Goal: Understand process/instructions: Learn about a topic

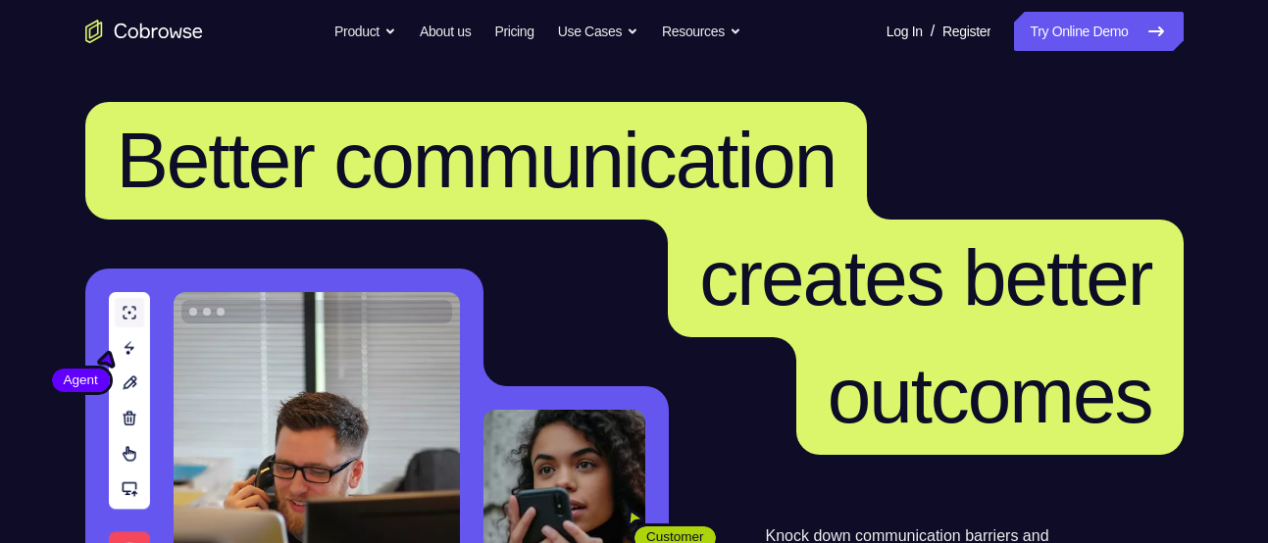
click at [1089, 22] on link "Try Online Demo" at bounding box center [1098, 31] width 169 height 39
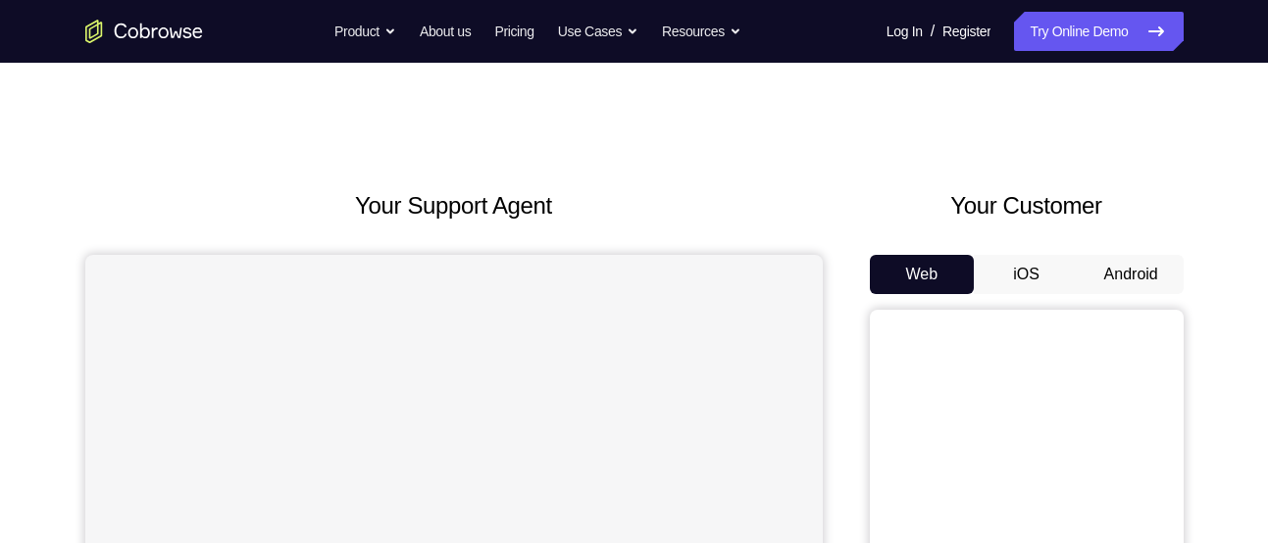
click at [1096, 258] on button "Android" at bounding box center [1131, 274] width 105 height 39
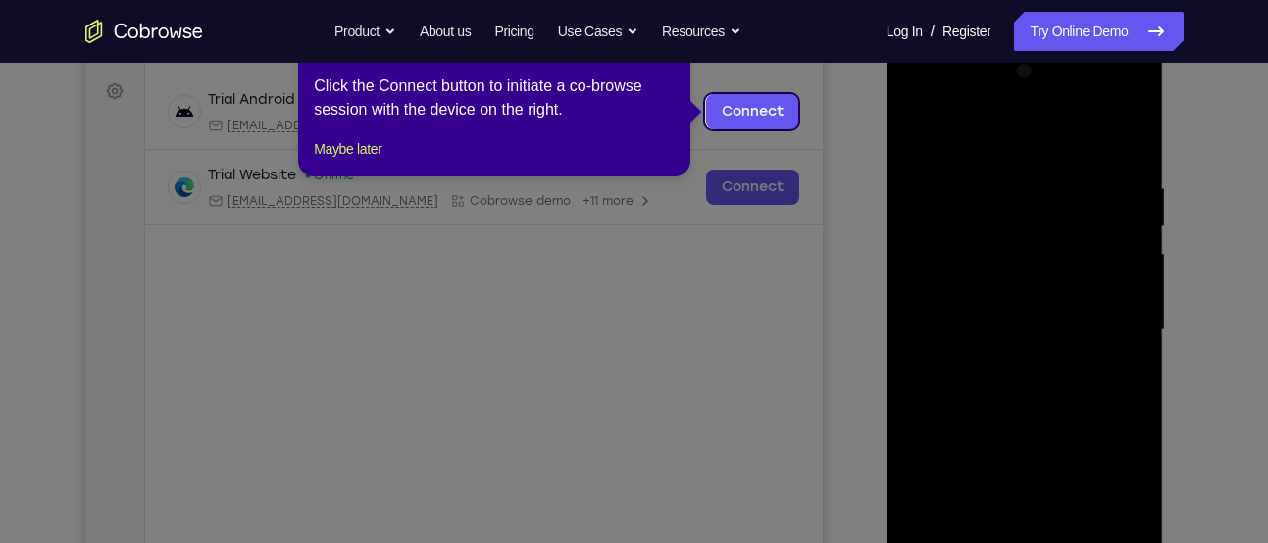
click at [717, 336] on icon at bounding box center [641, 271] width 1283 height 543
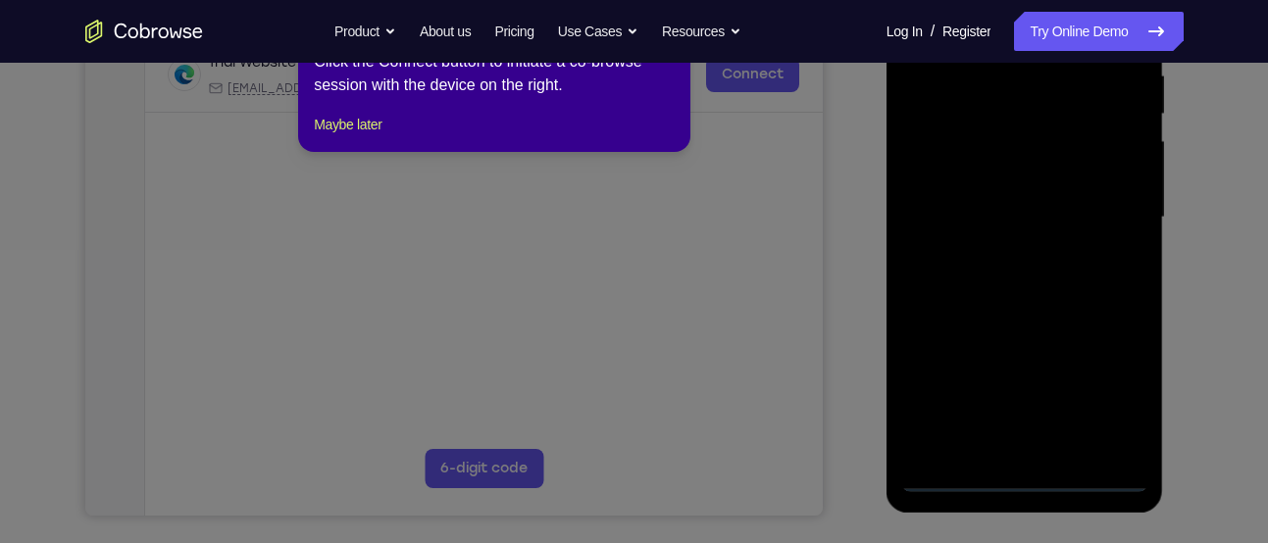
scroll to position [395, 0]
click at [336, 128] on div "1 of 8 × Click the Connect button to initiate a co-browse session with the devi…" at bounding box center [494, 76] width 392 height 153
click at [340, 137] on button "Maybe later" at bounding box center [348, 126] width 68 height 24
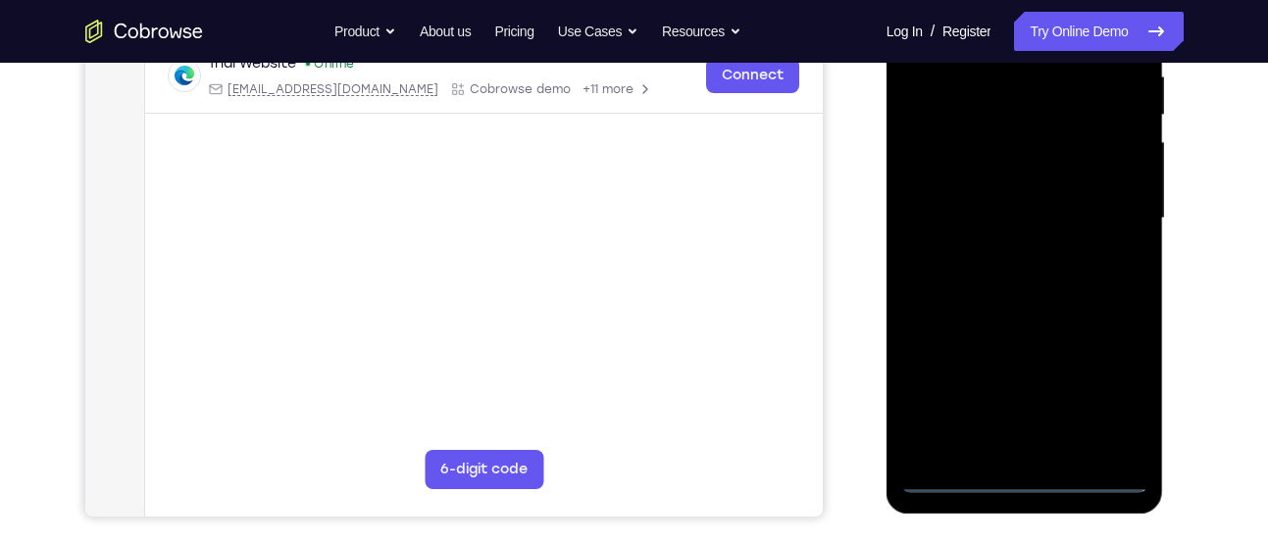
click at [1009, 470] on div at bounding box center [1024, 218] width 247 height 549
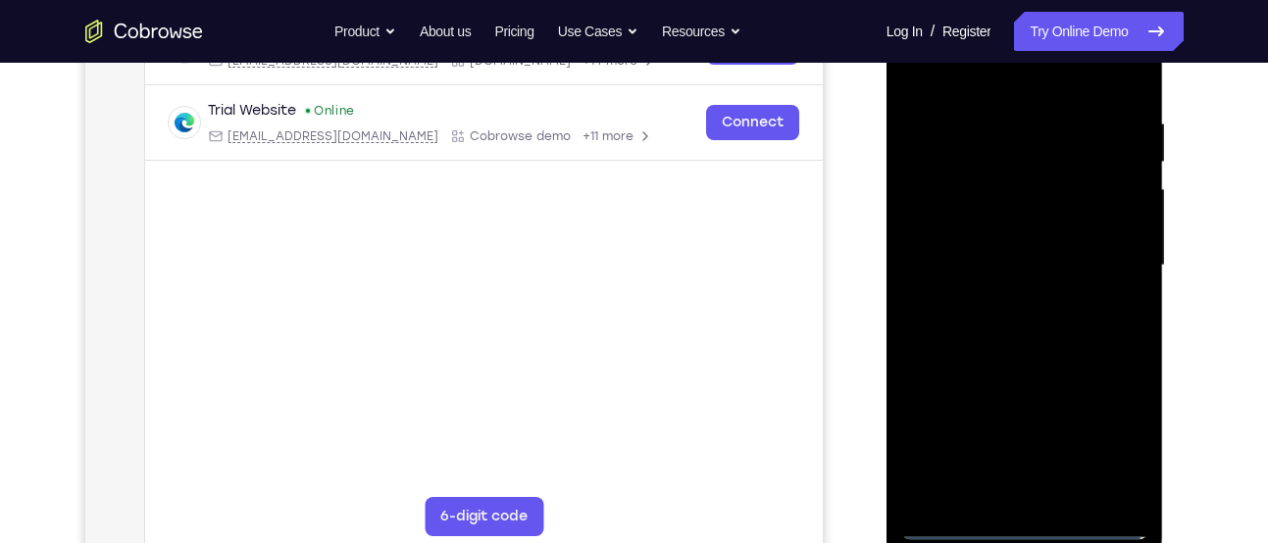
scroll to position [343, 0]
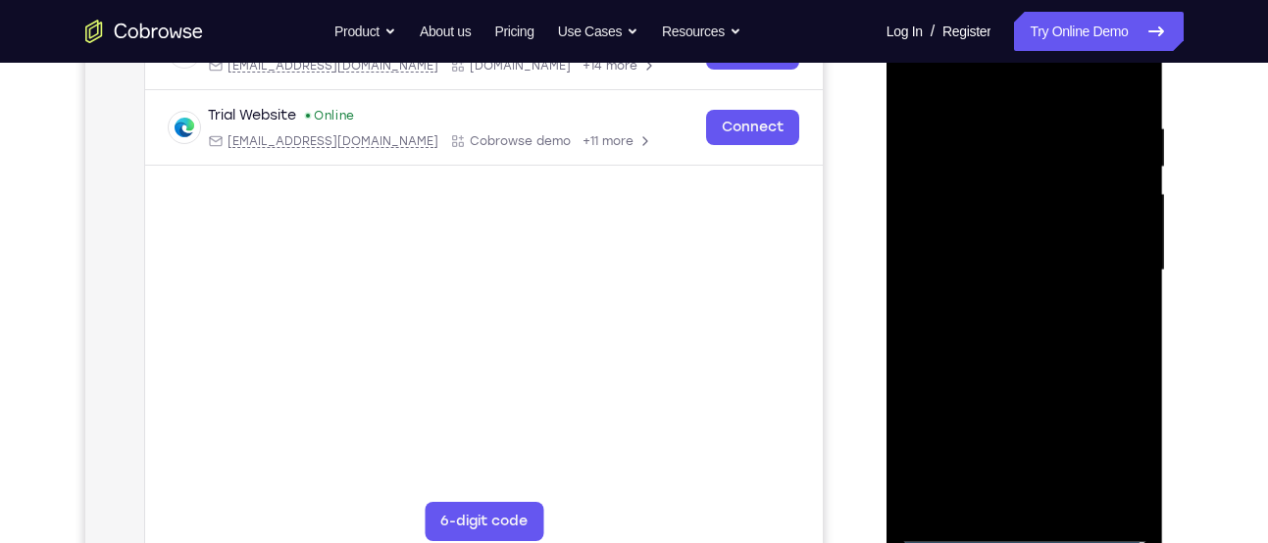
click at [1006, 528] on div at bounding box center [1024, 270] width 247 height 549
click at [1026, 529] on div at bounding box center [1024, 270] width 247 height 549
click at [1108, 427] on div at bounding box center [1024, 270] width 247 height 549
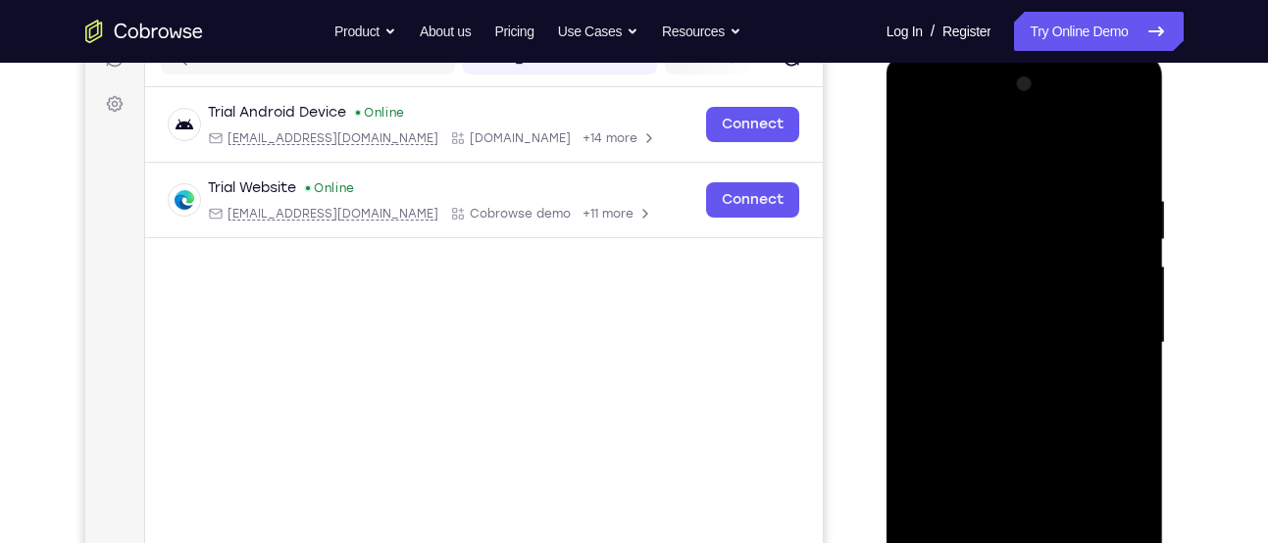
scroll to position [270, 0]
click at [1110, 511] on div at bounding box center [1024, 344] width 247 height 549
click at [1015, 164] on div at bounding box center [1024, 344] width 247 height 549
click at [1102, 333] on div at bounding box center [1024, 344] width 247 height 549
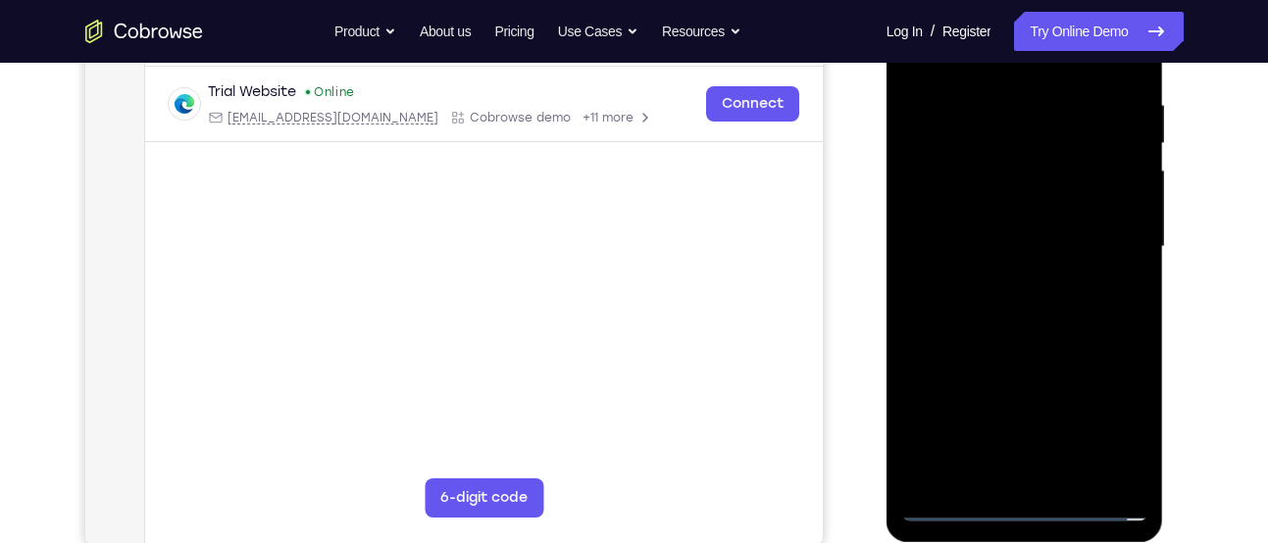
click at [997, 282] on div at bounding box center [1024, 247] width 247 height 549
click at [1025, 211] on div at bounding box center [1024, 247] width 247 height 549
click at [1028, 244] on div at bounding box center [1024, 247] width 247 height 549
click at [1022, 321] on div at bounding box center [1024, 247] width 247 height 549
click at [1028, 311] on div at bounding box center [1024, 247] width 247 height 549
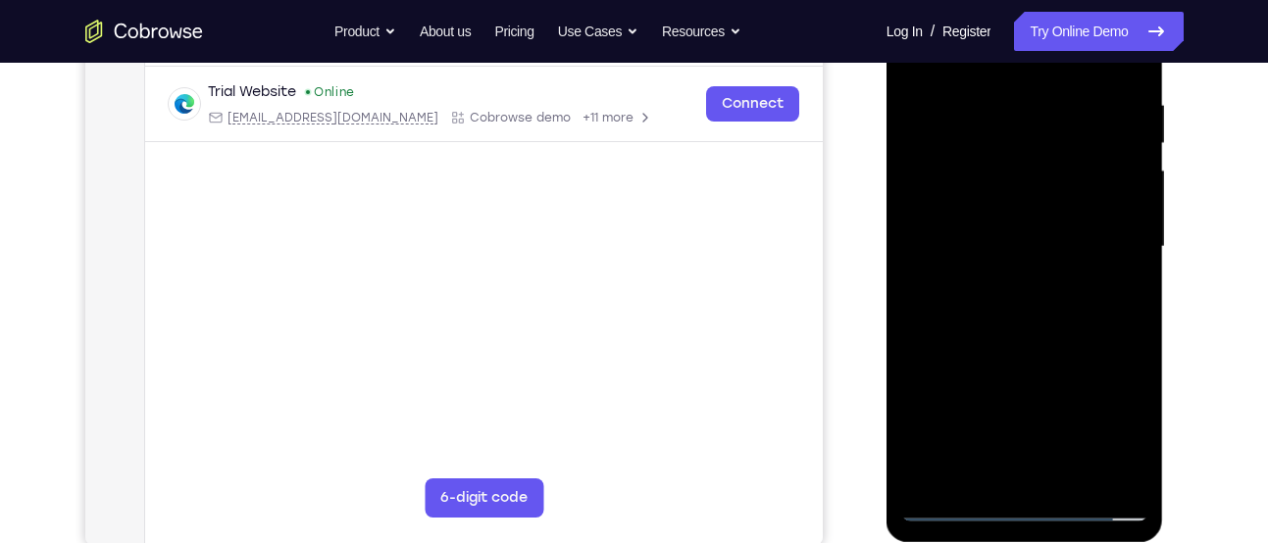
click at [1028, 311] on div at bounding box center [1024, 247] width 247 height 549
click at [1028, 328] on div at bounding box center [1024, 247] width 247 height 549
click at [1136, 293] on div at bounding box center [1024, 247] width 247 height 549
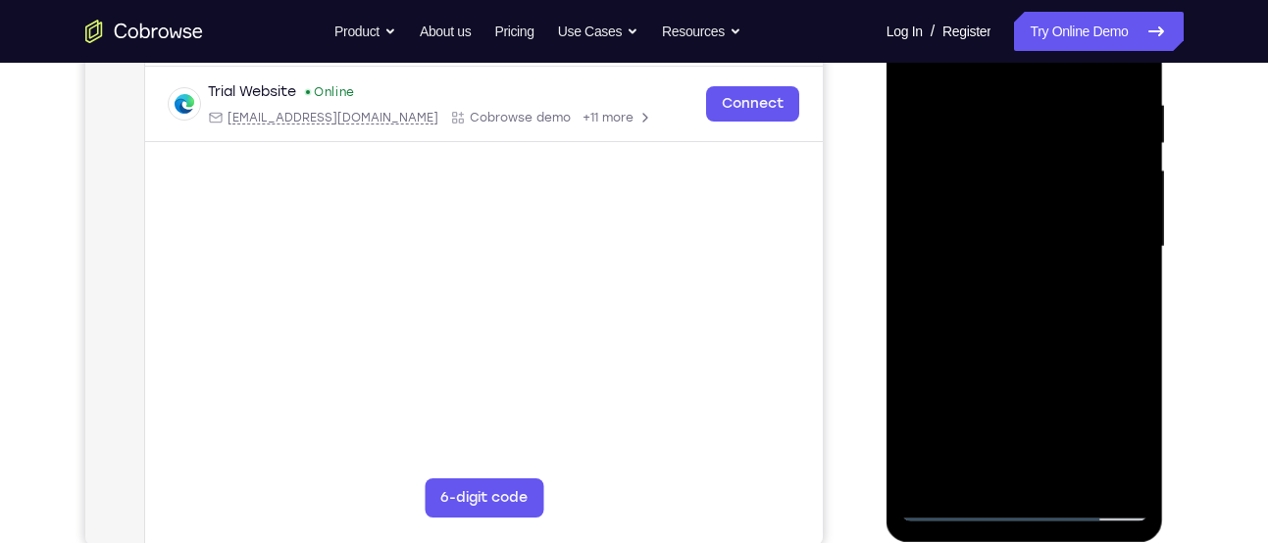
drag, startPoint x: 1083, startPoint y: 389, endPoint x: 1088, endPoint y: 280, distance: 110.0
click at [1088, 280] on div at bounding box center [1024, 247] width 247 height 549
click at [949, 372] on div at bounding box center [1024, 247] width 247 height 549
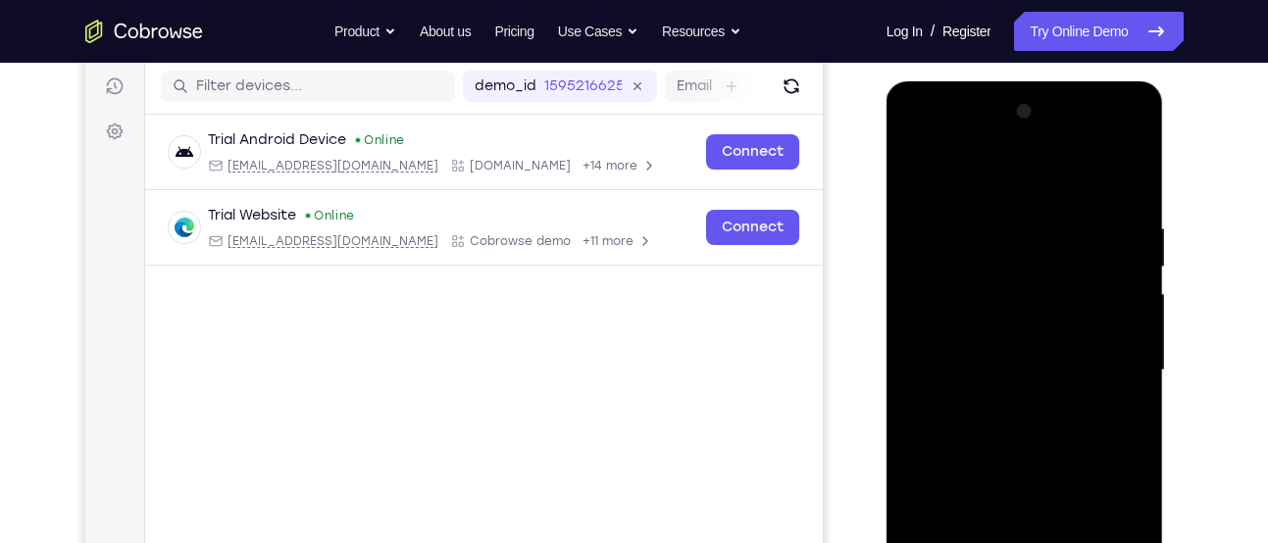
scroll to position [222, 0]
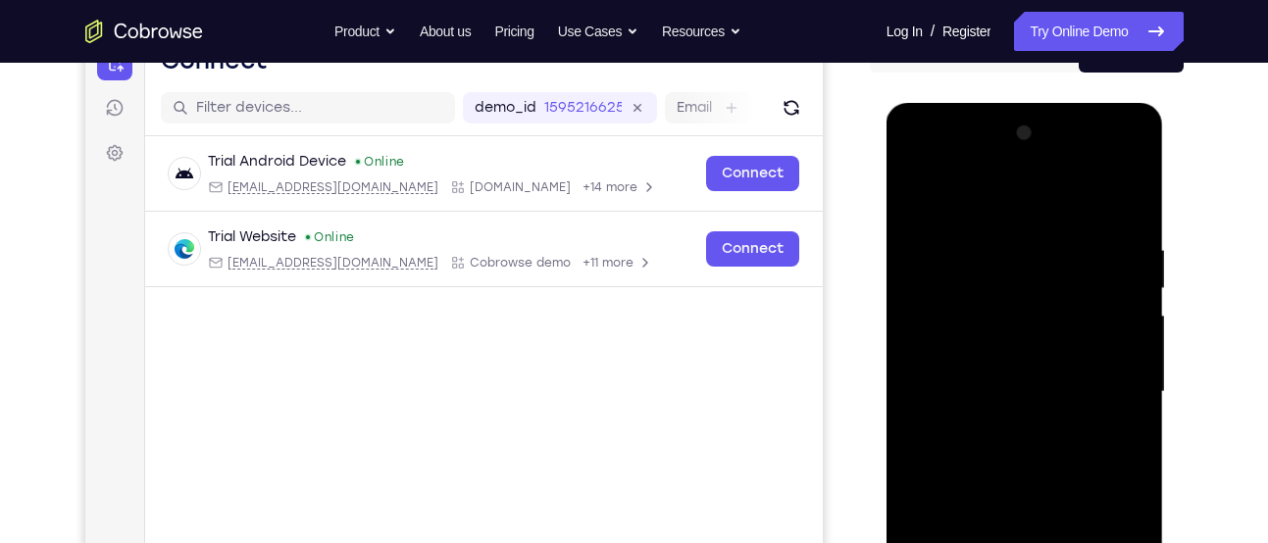
click at [921, 192] on div at bounding box center [1024, 392] width 247 height 549
drag, startPoint x: 1095, startPoint y: 228, endPoint x: 1086, endPoint y: 330, distance: 102.4
click at [1086, 330] on div at bounding box center [1024, 392] width 247 height 549
click at [1018, 251] on div at bounding box center [1024, 392] width 247 height 549
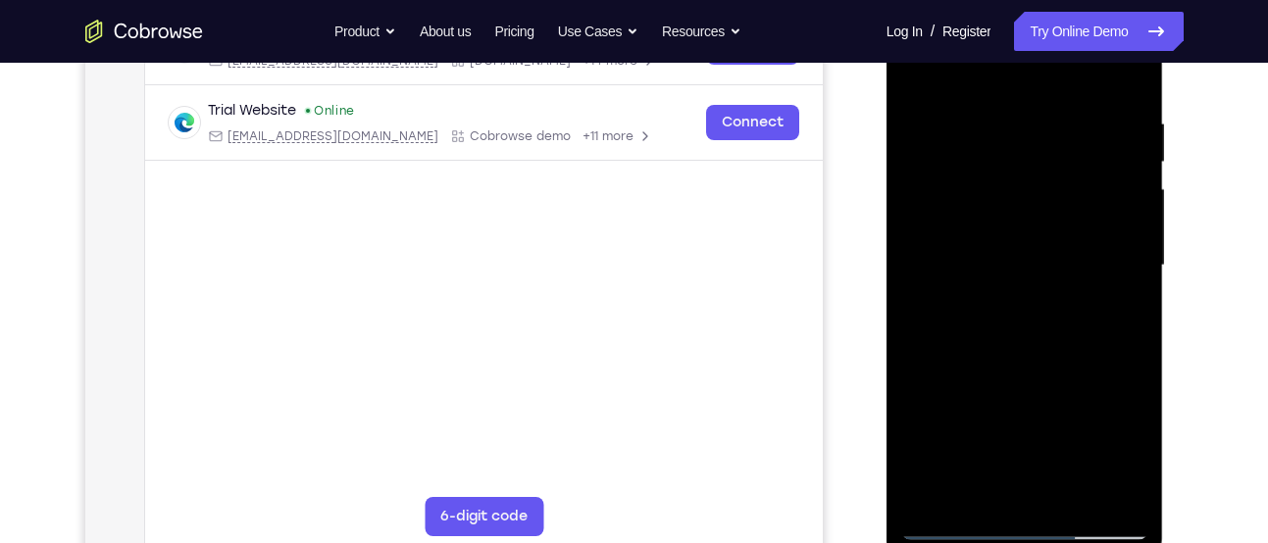
scroll to position [344, 0]
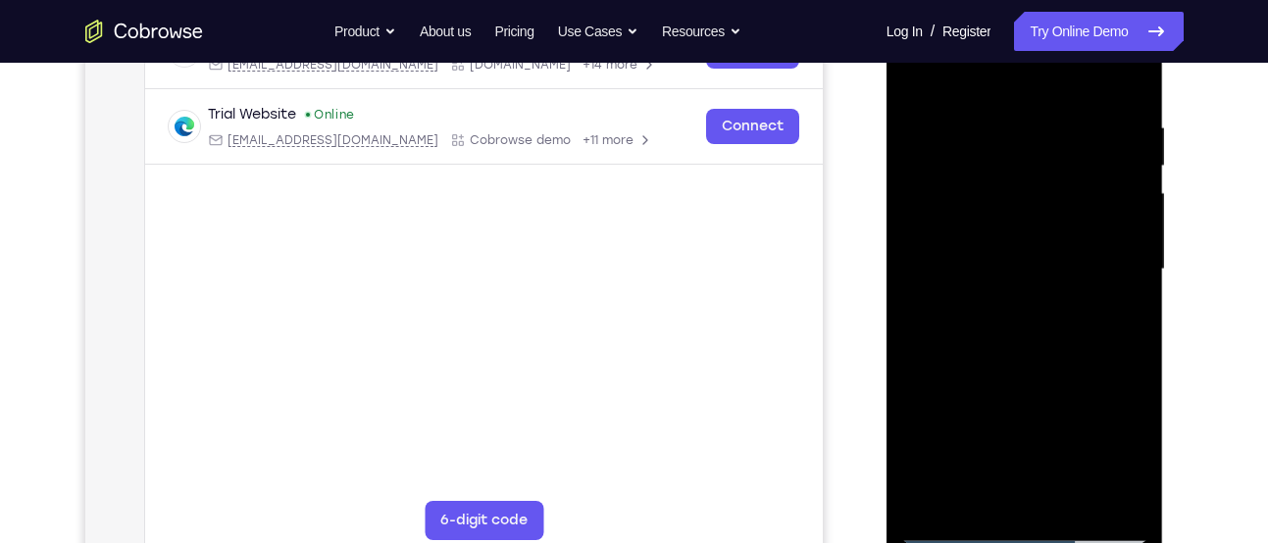
drag, startPoint x: 1107, startPoint y: 273, endPoint x: 1107, endPoint y: 302, distance: 29.4
click at [1107, 302] on div at bounding box center [1024, 269] width 247 height 549
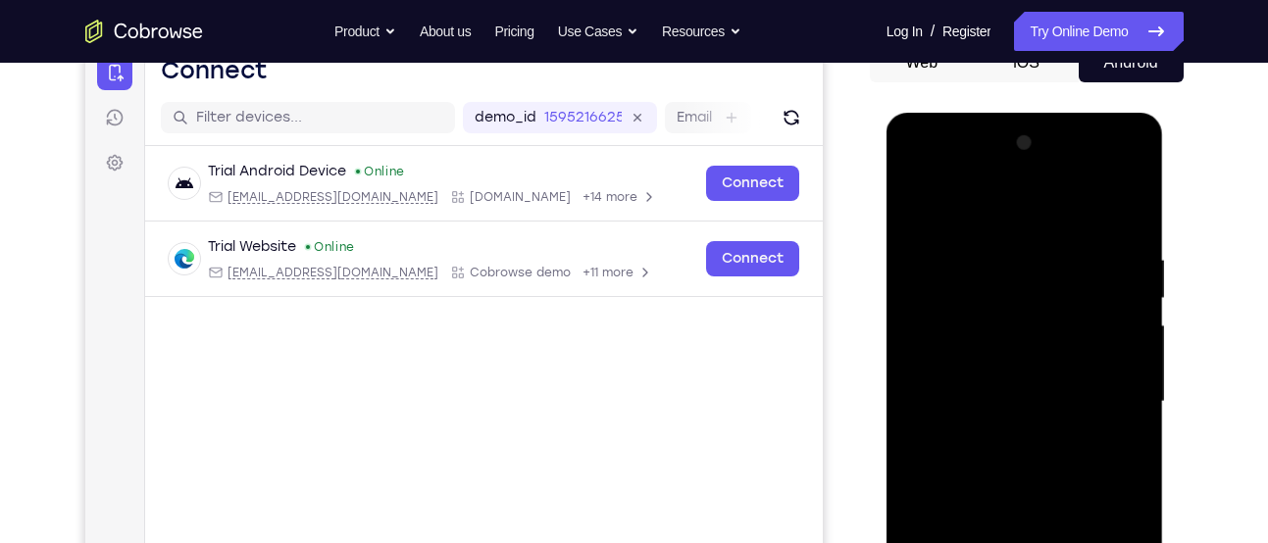
scroll to position [209, 0]
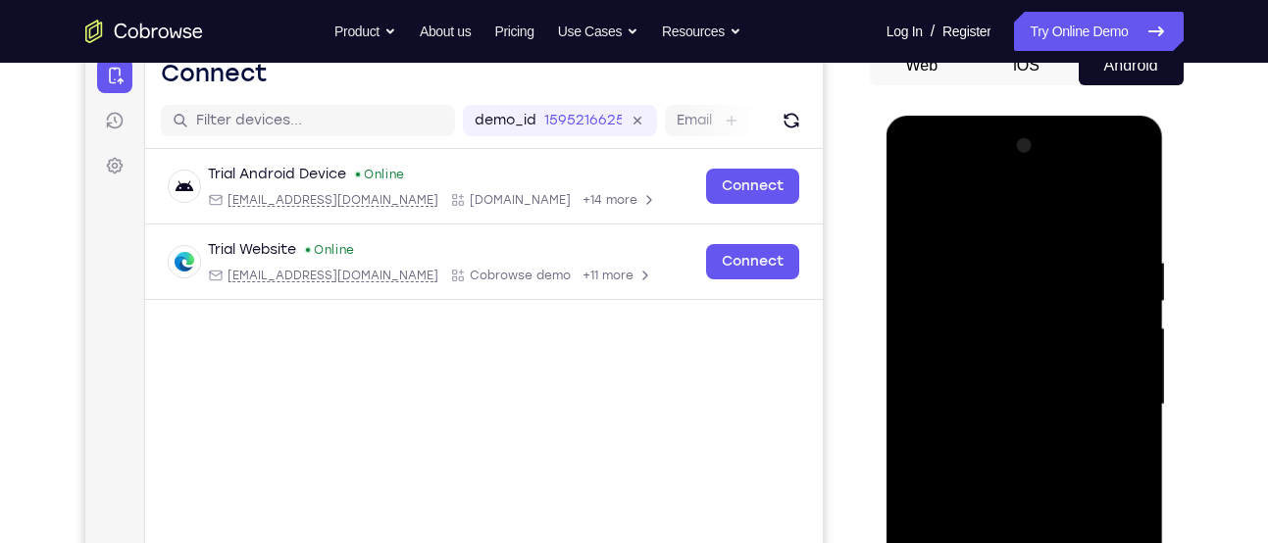
click at [1113, 160] on div at bounding box center [1024, 404] width 247 height 549
click at [1125, 160] on div at bounding box center [1024, 404] width 247 height 549
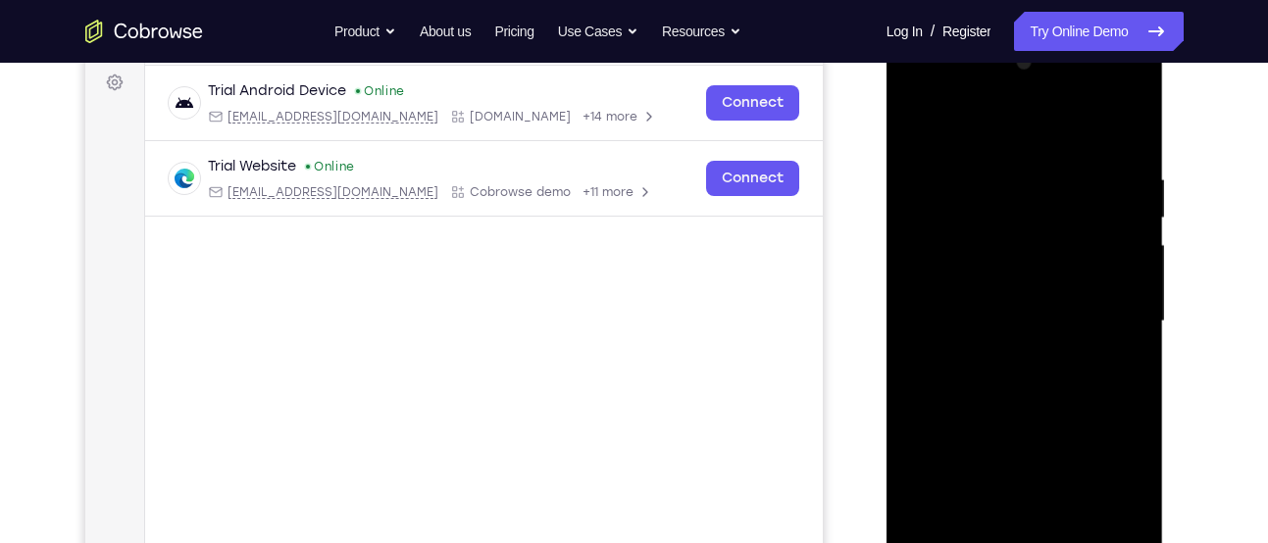
scroll to position [112, 0]
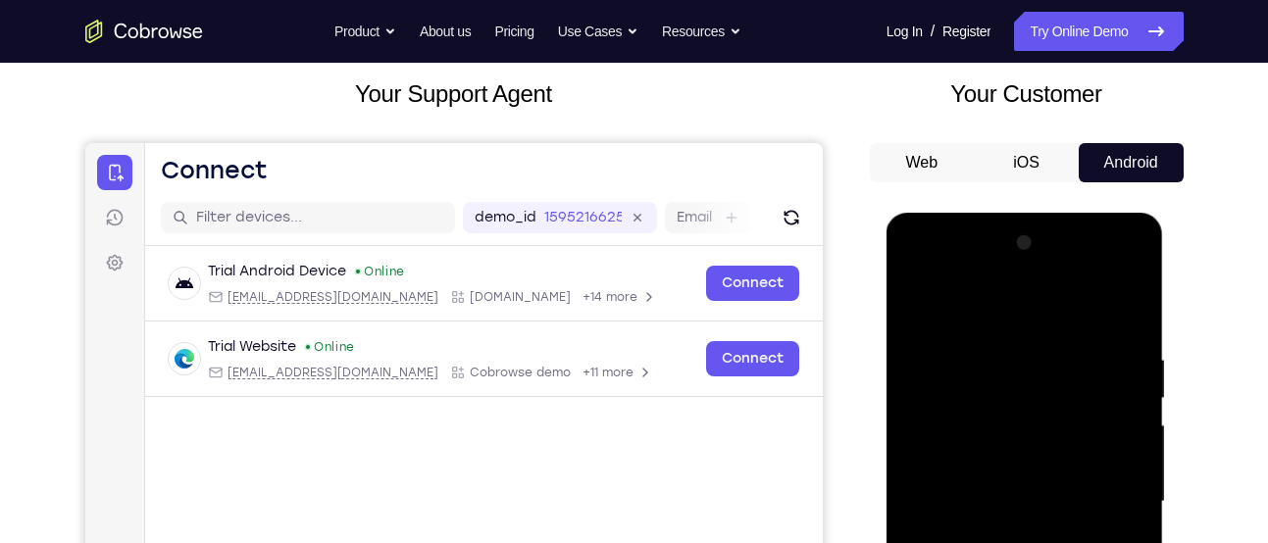
click at [1046, 157] on button "iOS" at bounding box center [1026, 162] width 105 height 39
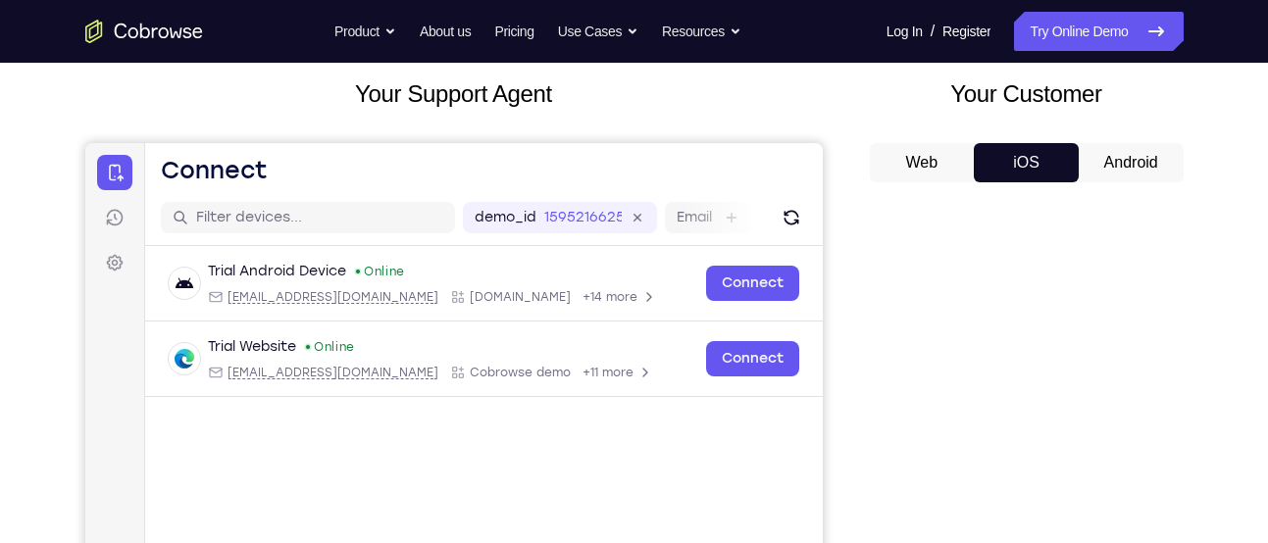
click at [1106, 155] on button "Android" at bounding box center [1131, 162] width 105 height 39
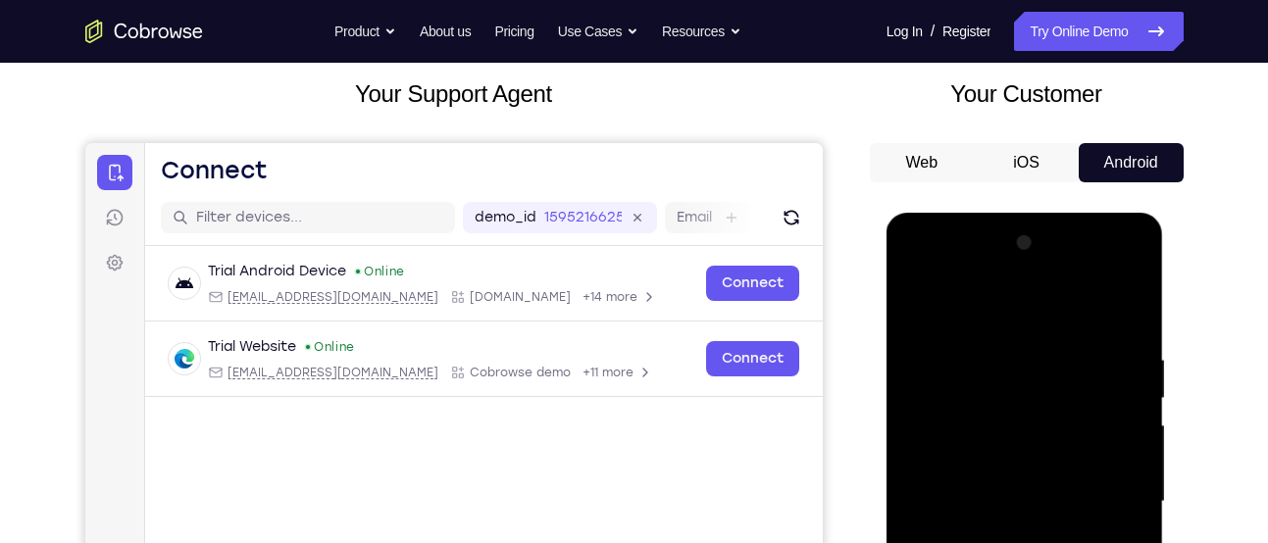
scroll to position [111, 0]
click at [1020, 171] on button "iOS" at bounding box center [1026, 163] width 105 height 39
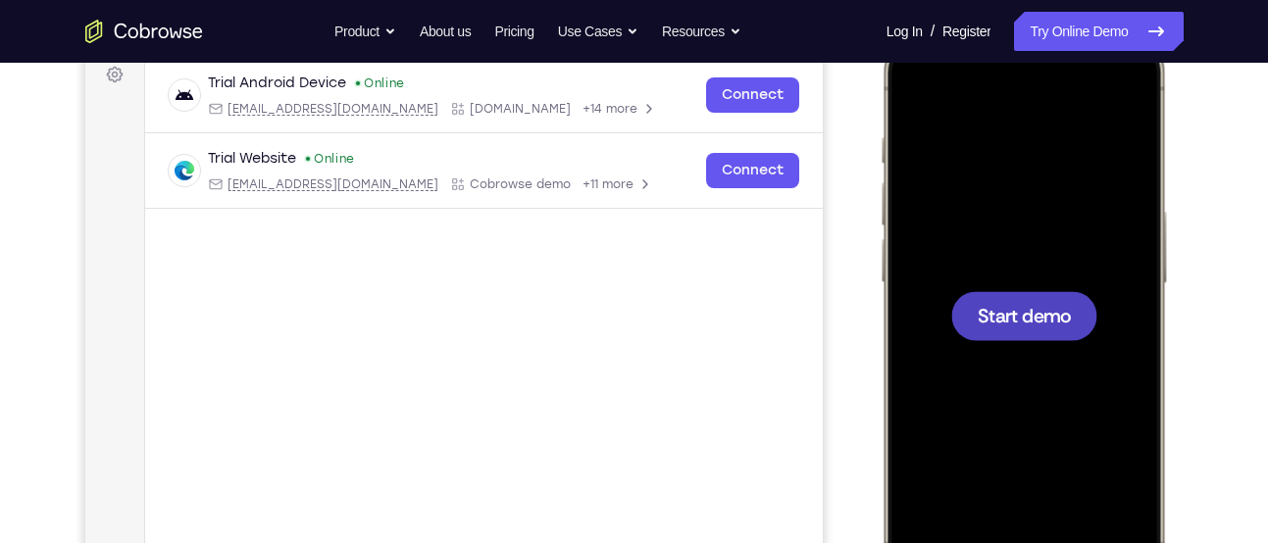
drag, startPoint x: 2002, startPoint y: 237, endPoint x: 1051, endPoint y: 248, distance: 950.5
click at [1051, 248] on div at bounding box center [1023, 315] width 258 height 560
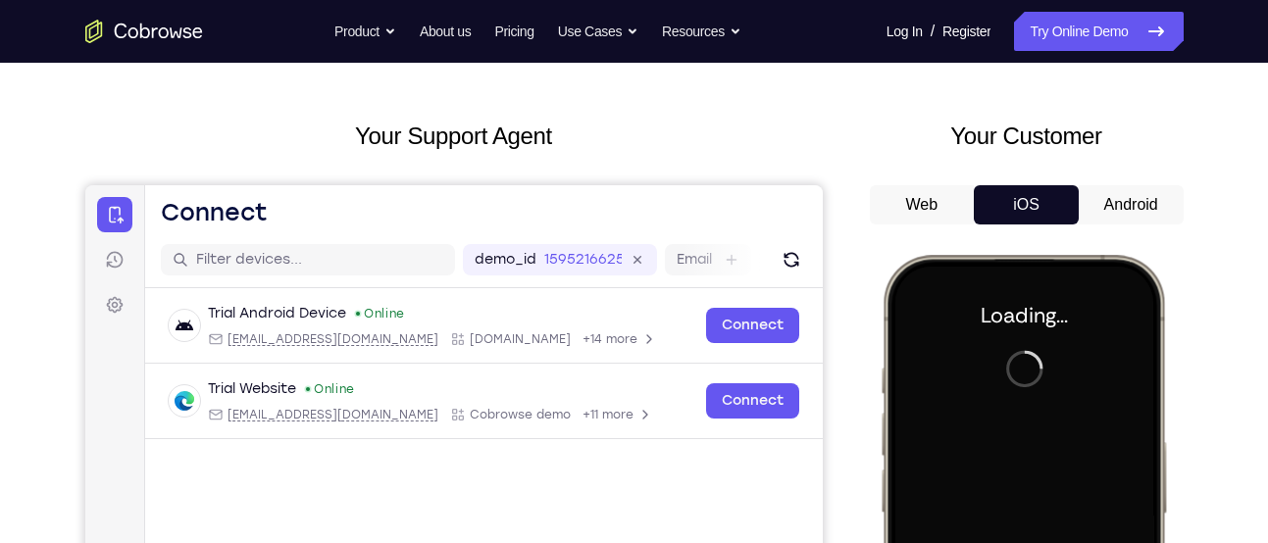
scroll to position [68, 0]
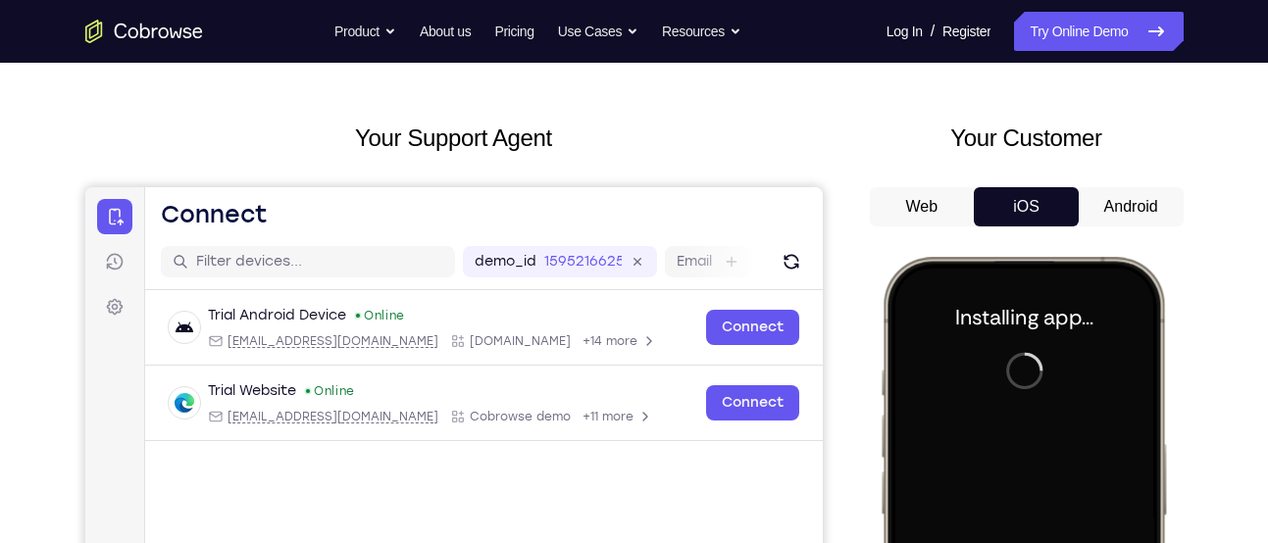
click at [1147, 209] on button "Android" at bounding box center [1131, 206] width 105 height 39
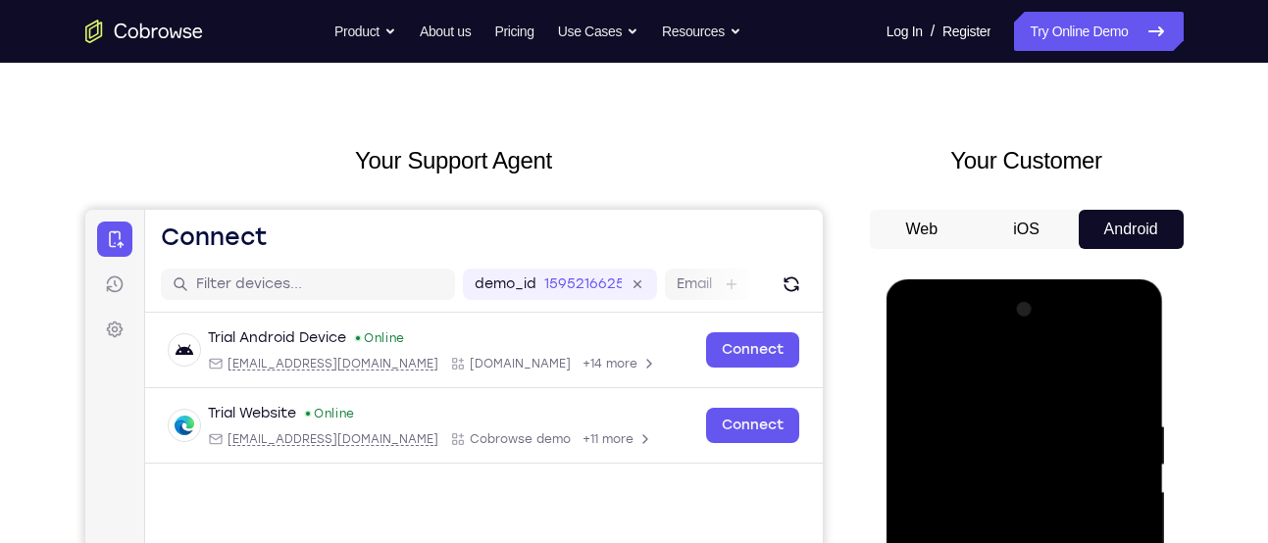
scroll to position [0, 0]
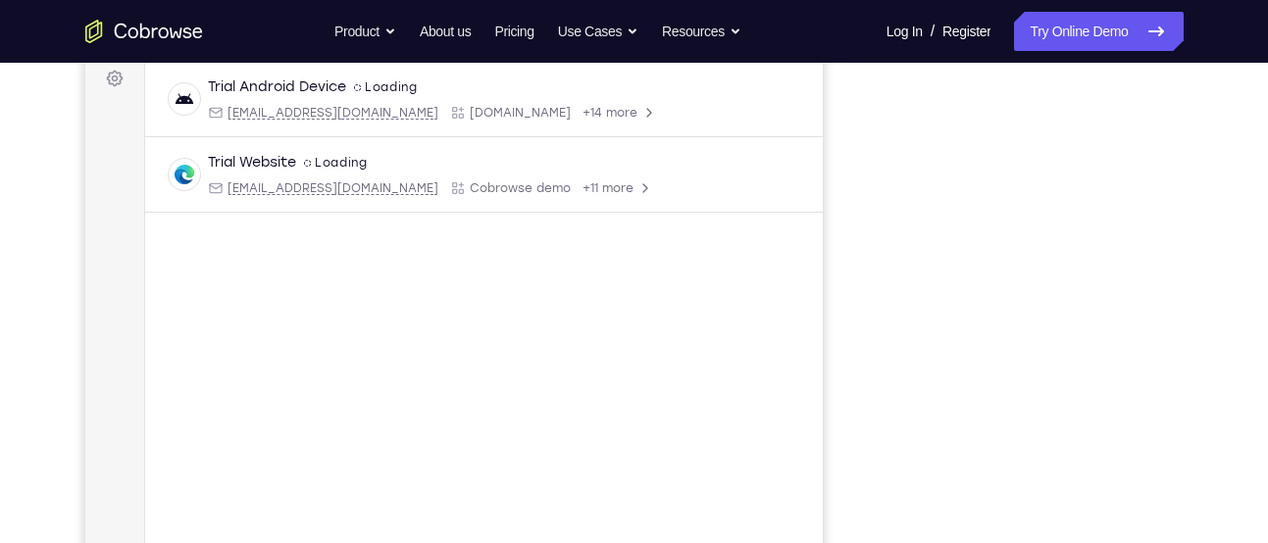
scroll to position [480, 0]
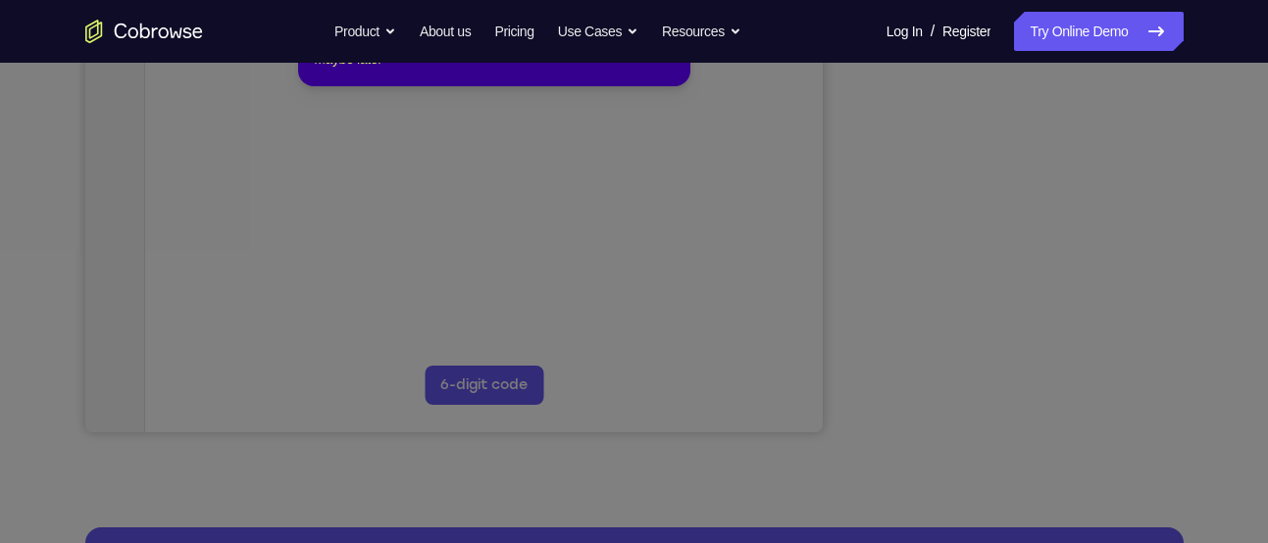
click at [1023, 391] on icon at bounding box center [641, 220] width 1283 height 645
click at [1104, 316] on icon at bounding box center [641, 220] width 1283 height 645
click at [382, 71] on button "Maybe later" at bounding box center [348, 59] width 68 height 24
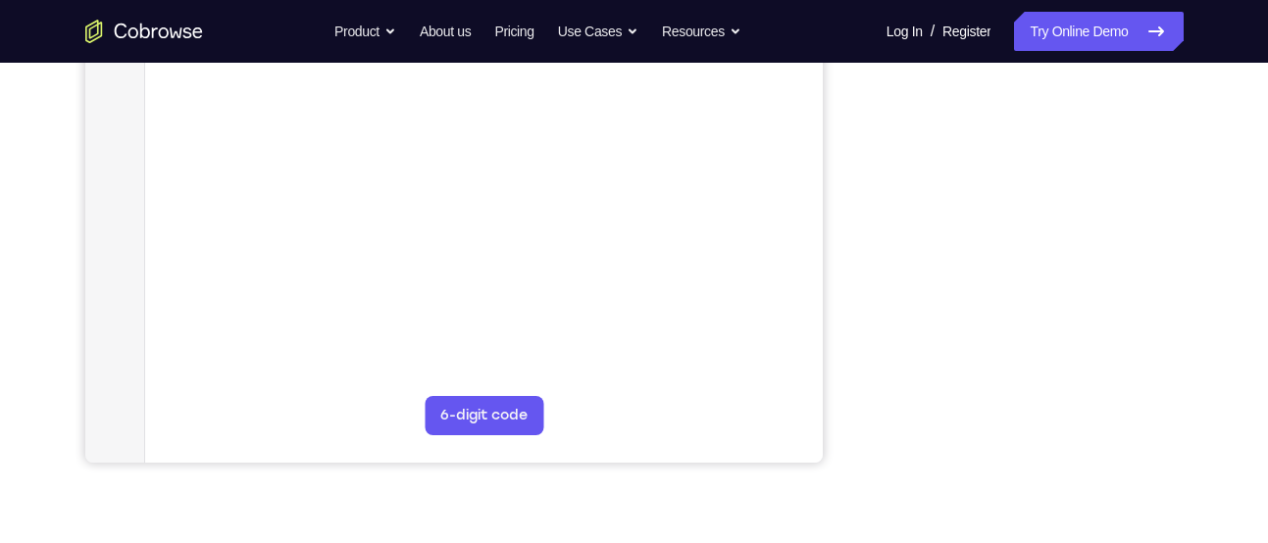
scroll to position [448, 0]
